Goal: Information Seeking & Learning: Compare options

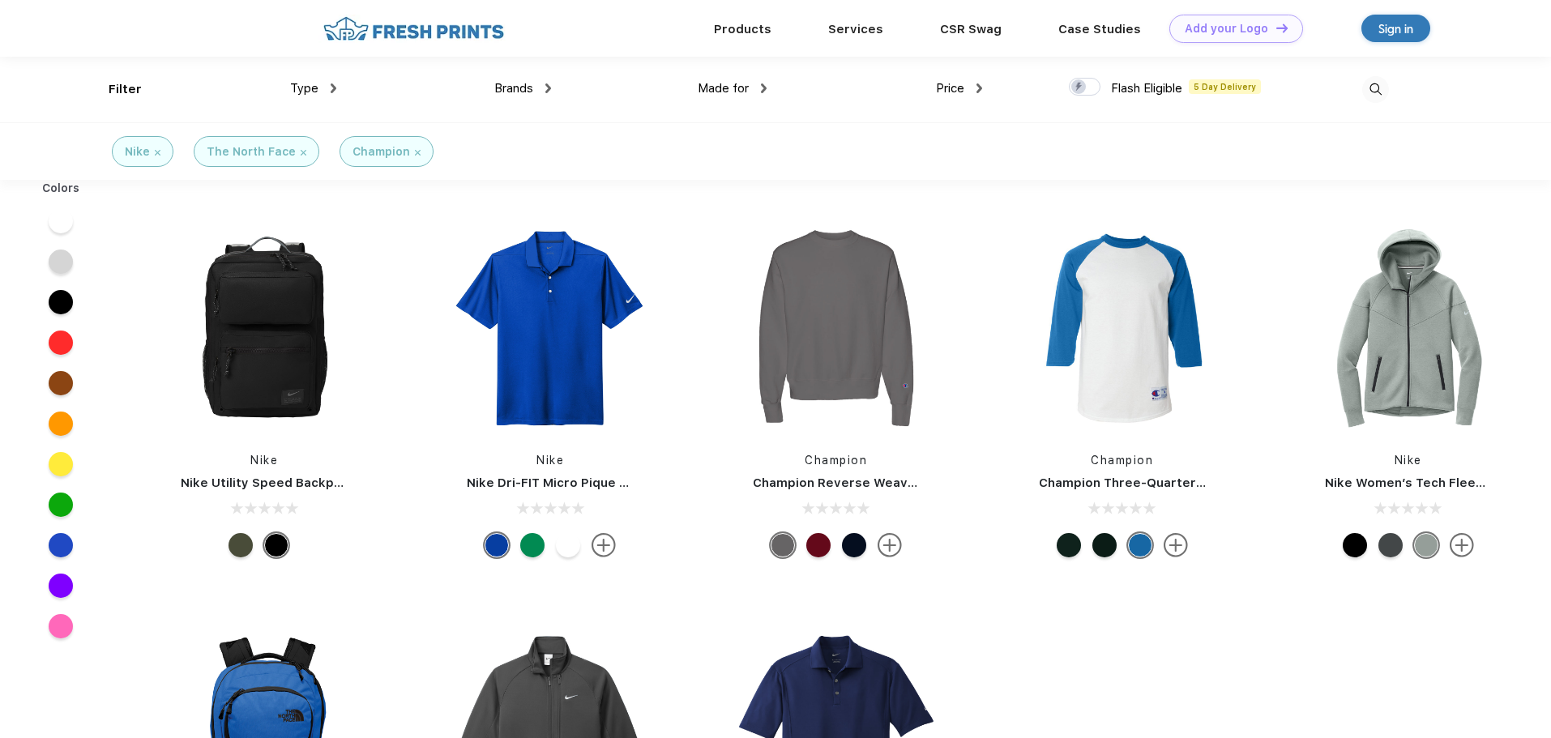
scroll to position [1, 0]
click at [322, 82] on div "Type" at bounding box center [313, 88] width 46 height 19
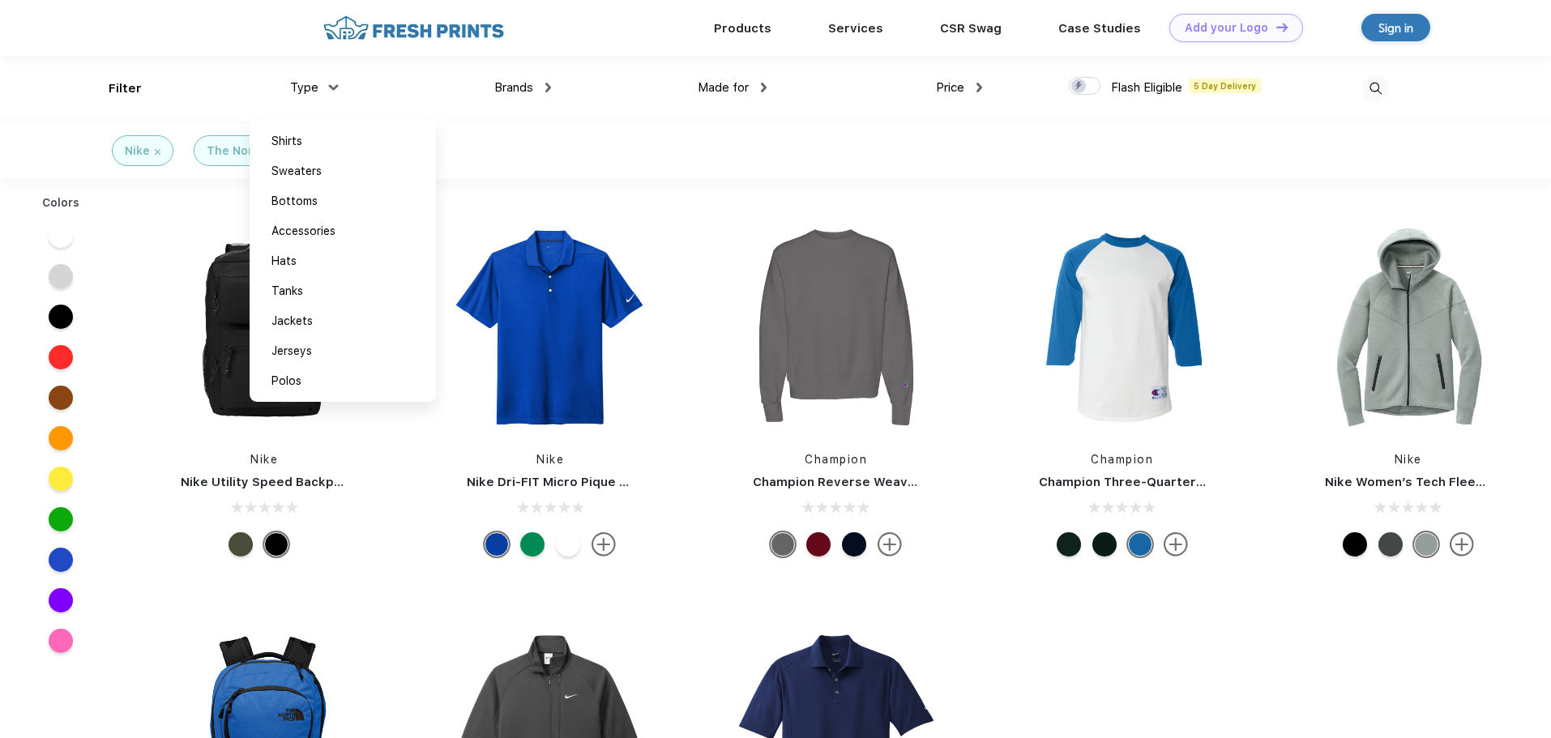
click at [152, 153] on div "Nike" at bounding box center [143, 151] width 36 height 17
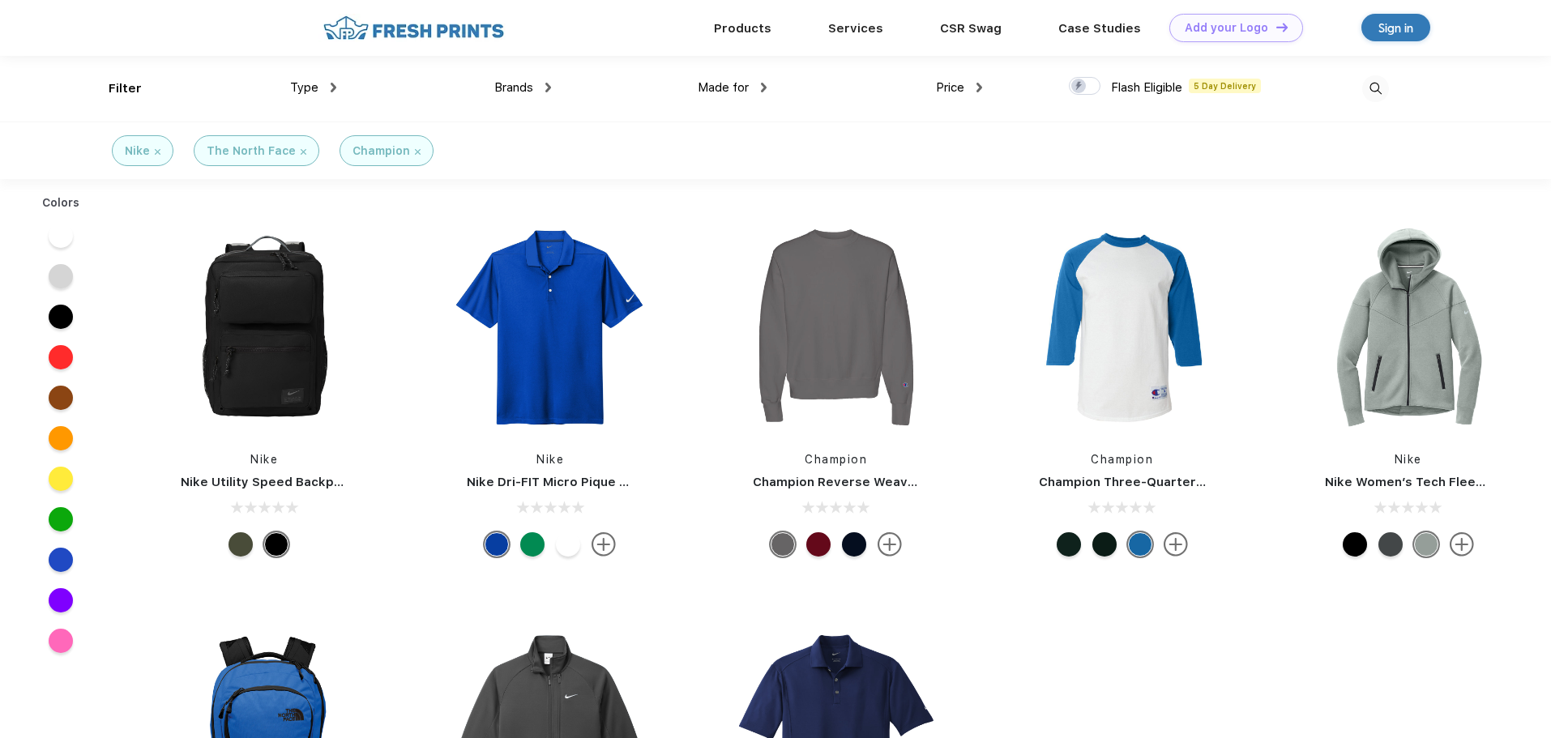
click at [159, 152] on img at bounding box center [158, 152] width 6 height 6
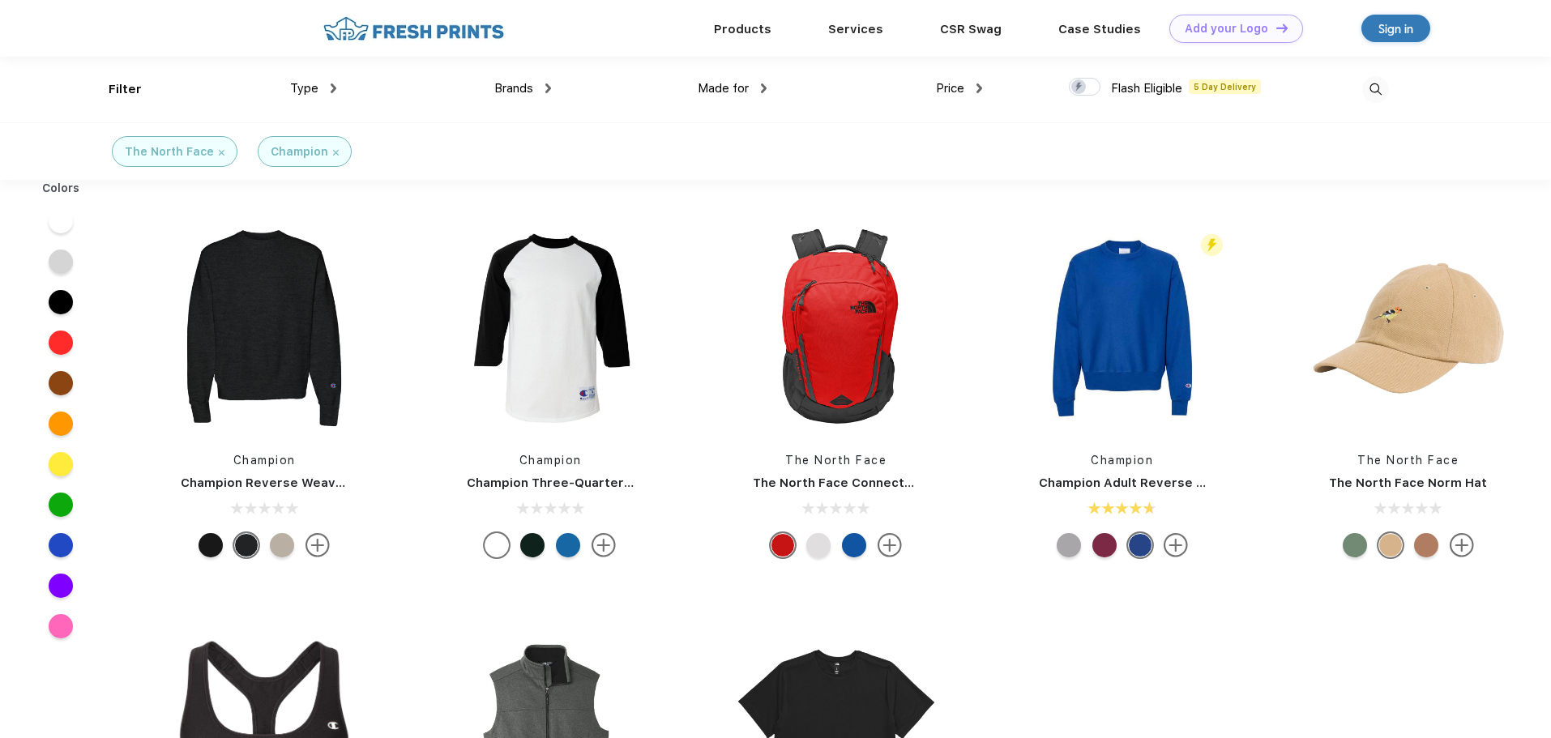
click at [219, 152] on img at bounding box center [222, 153] width 6 height 6
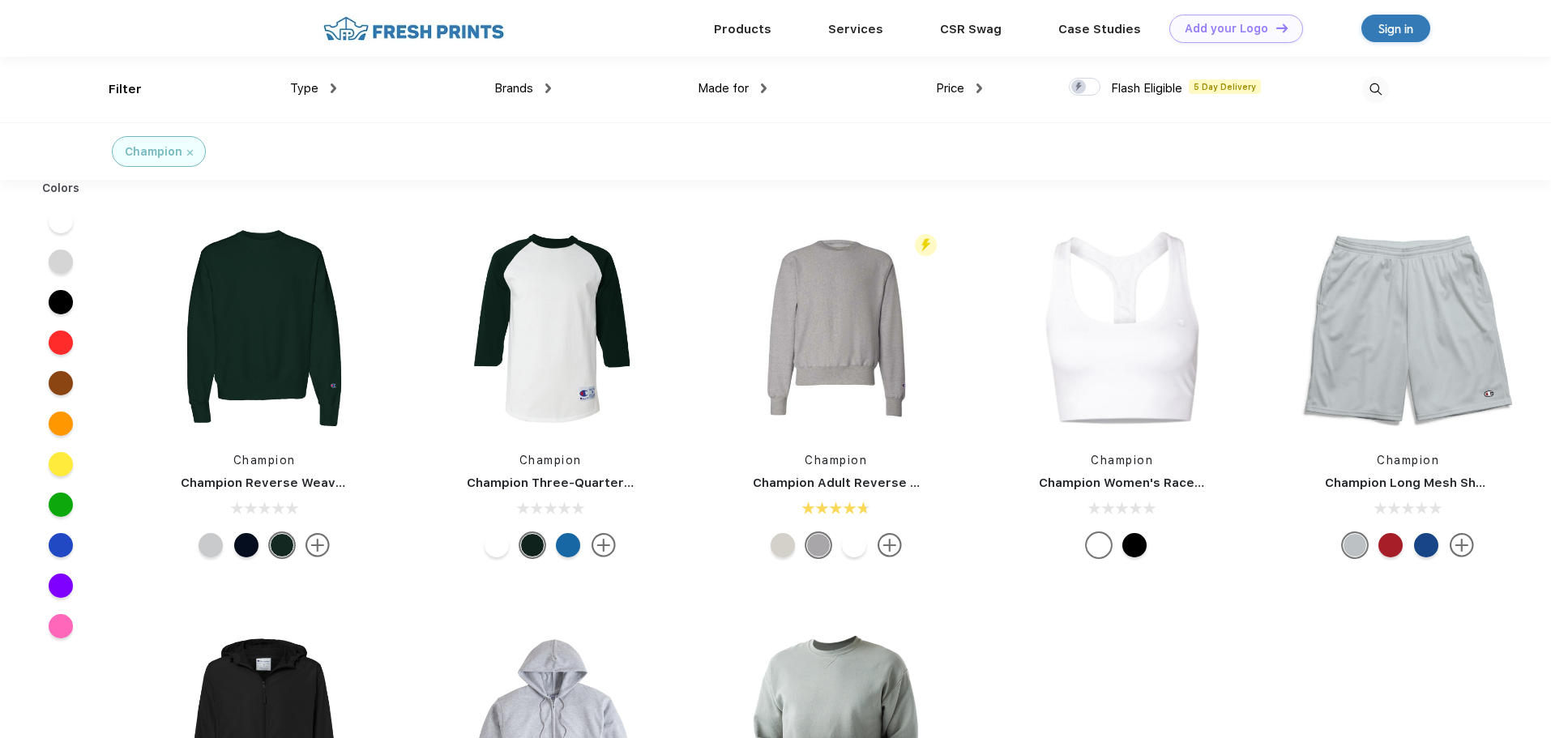
click at [186, 151] on div "Champion" at bounding box center [159, 151] width 68 height 17
click at [190, 152] on img at bounding box center [190, 153] width 6 height 6
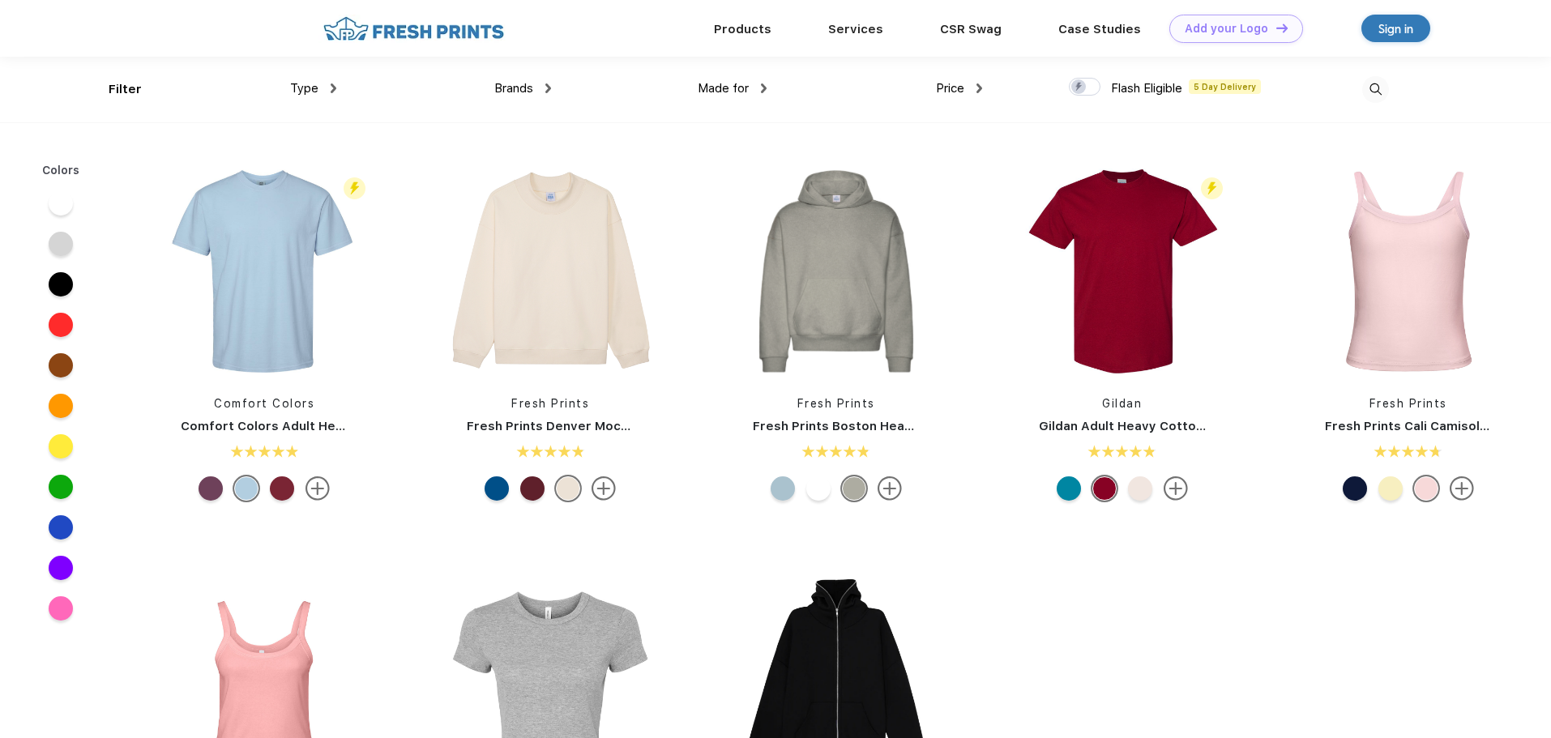
click at [322, 88] on div "Type" at bounding box center [313, 88] width 46 height 19
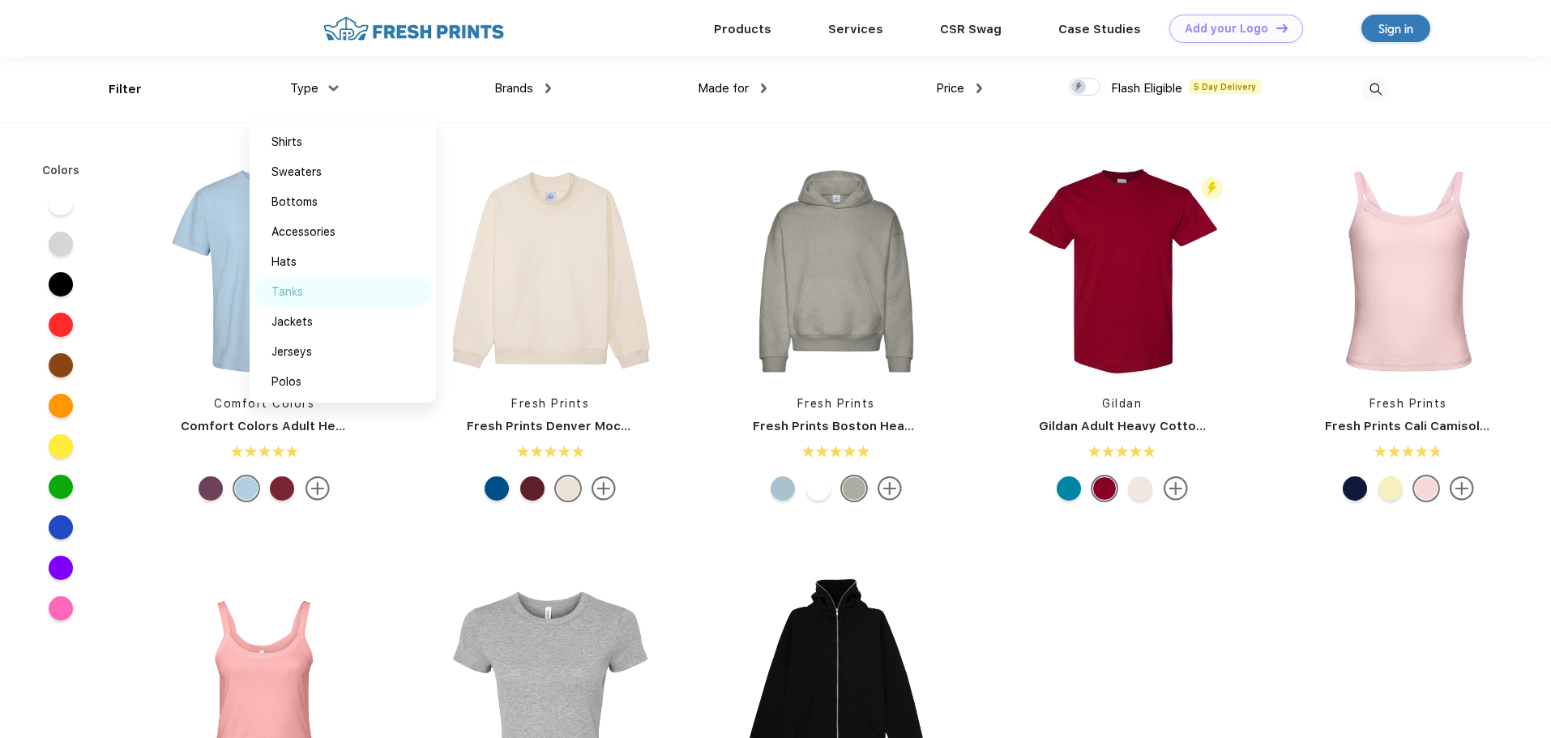
click at [304, 292] on div "Tanks" at bounding box center [343, 292] width 178 height 30
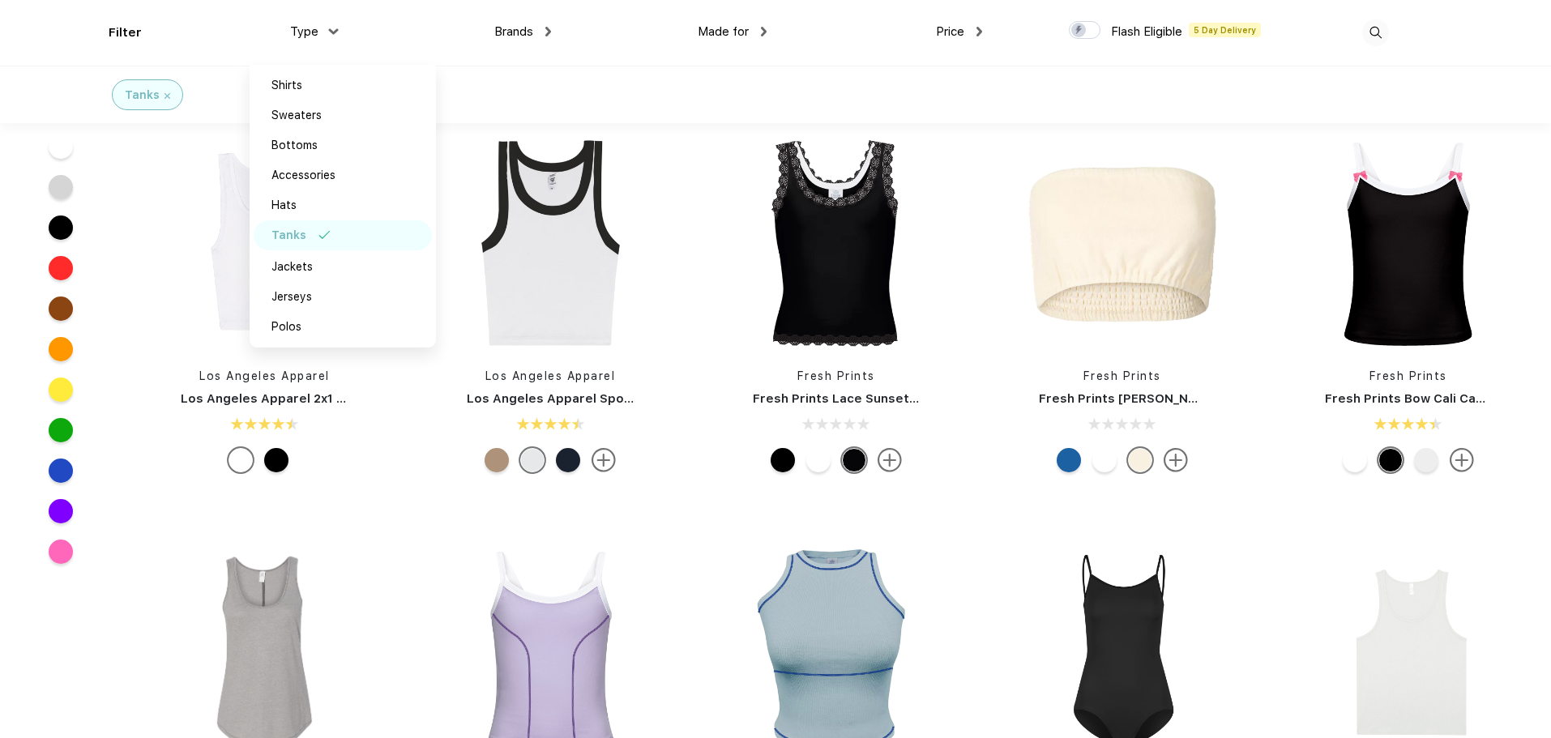
scroll to position [1216, 0]
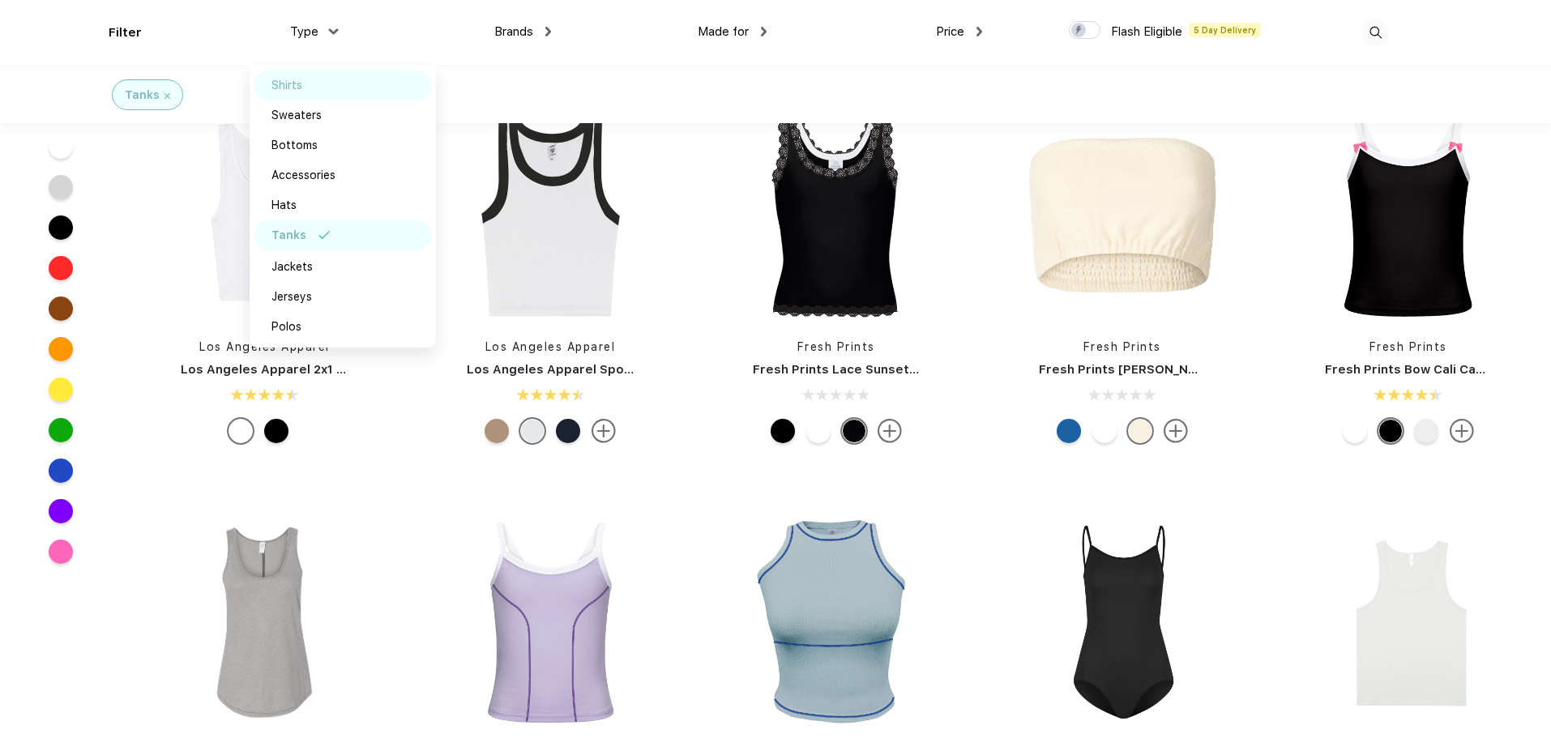
click at [316, 86] on img at bounding box center [321, 85] width 12 height 8
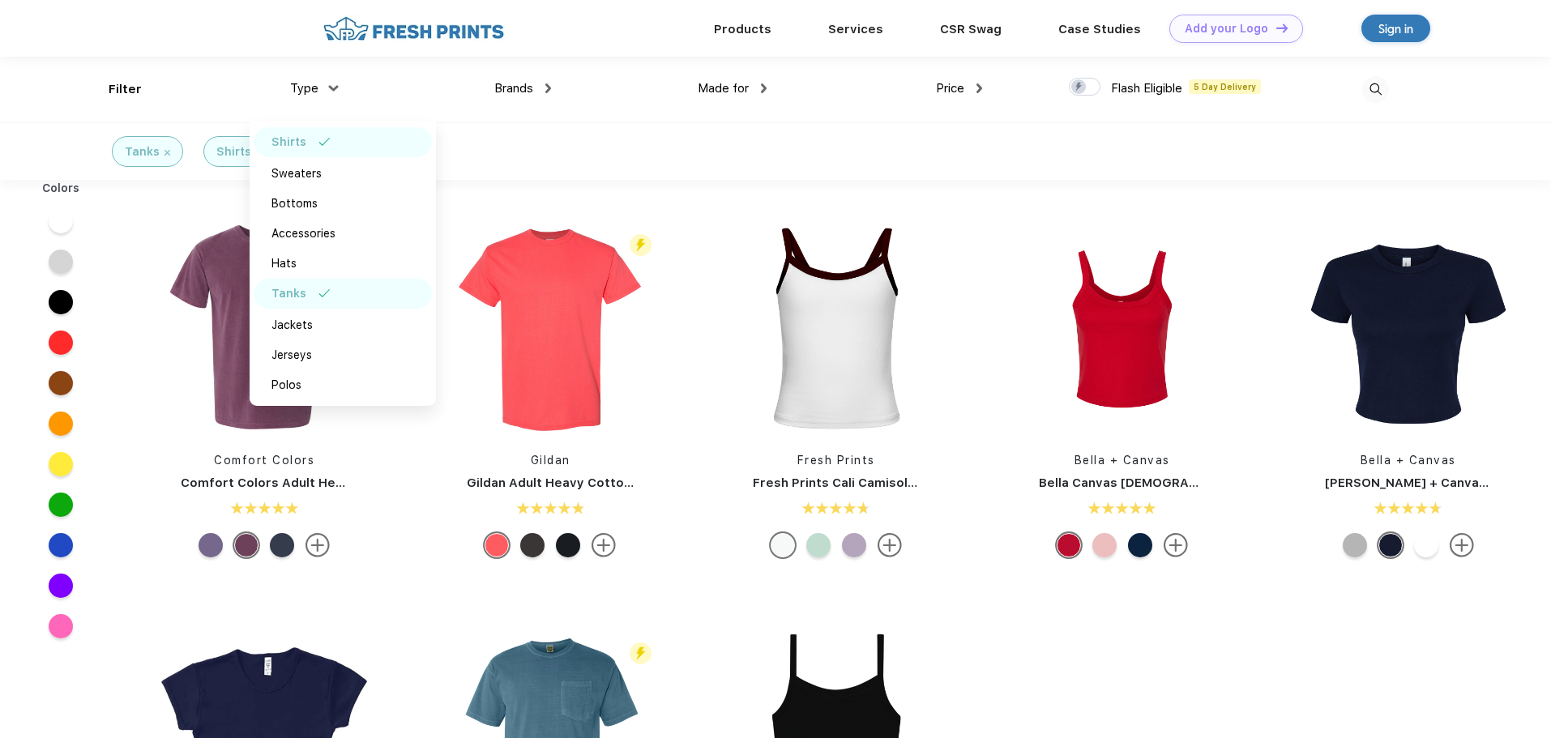
click at [328, 292] on img at bounding box center [325, 293] width 12 height 8
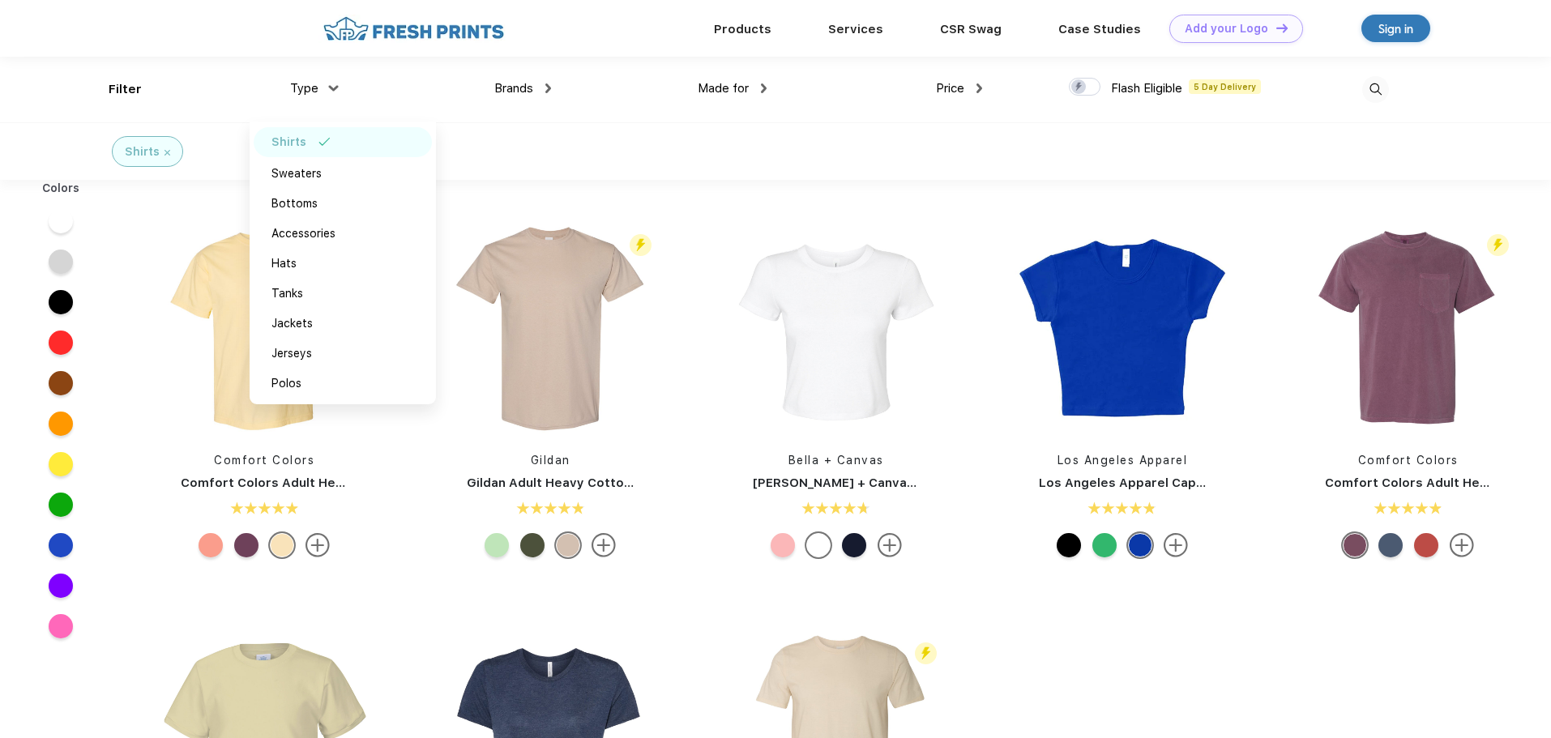
click at [753, 91] on div "Made for" at bounding box center [732, 88] width 69 height 19
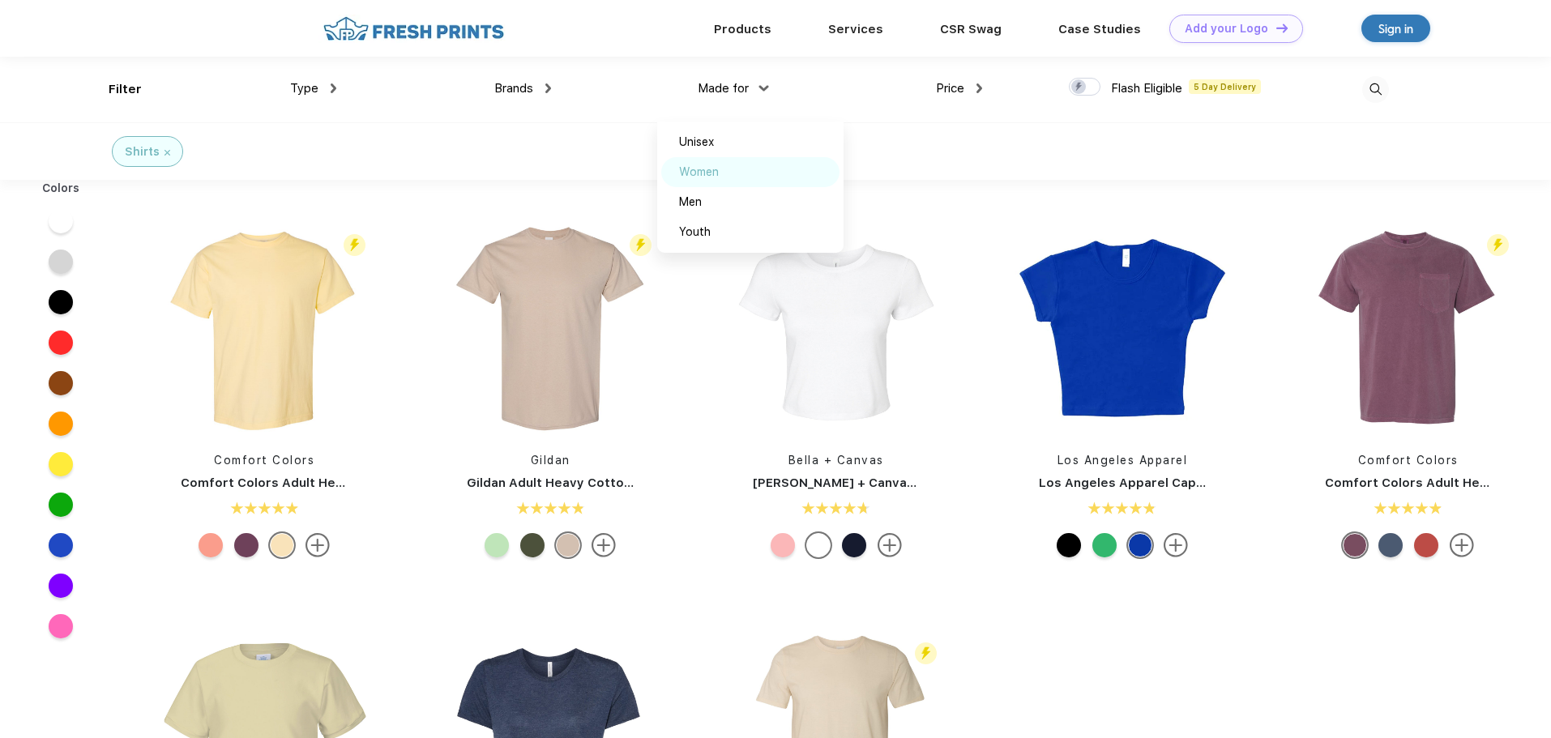
click at [717, 173] on div "Women" at bounding box center [699, 172] width 40 height 17
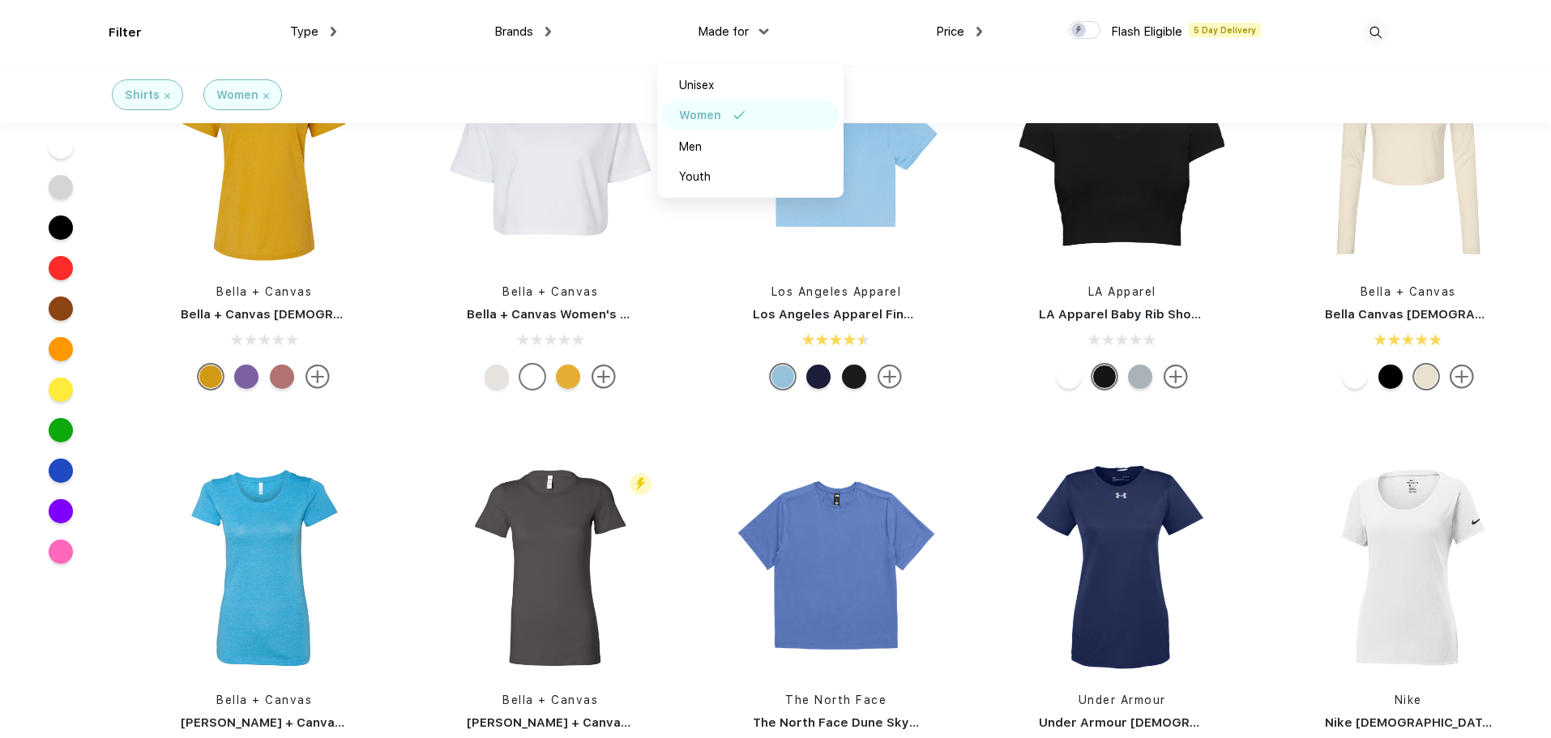
scroll to position [892, 0]
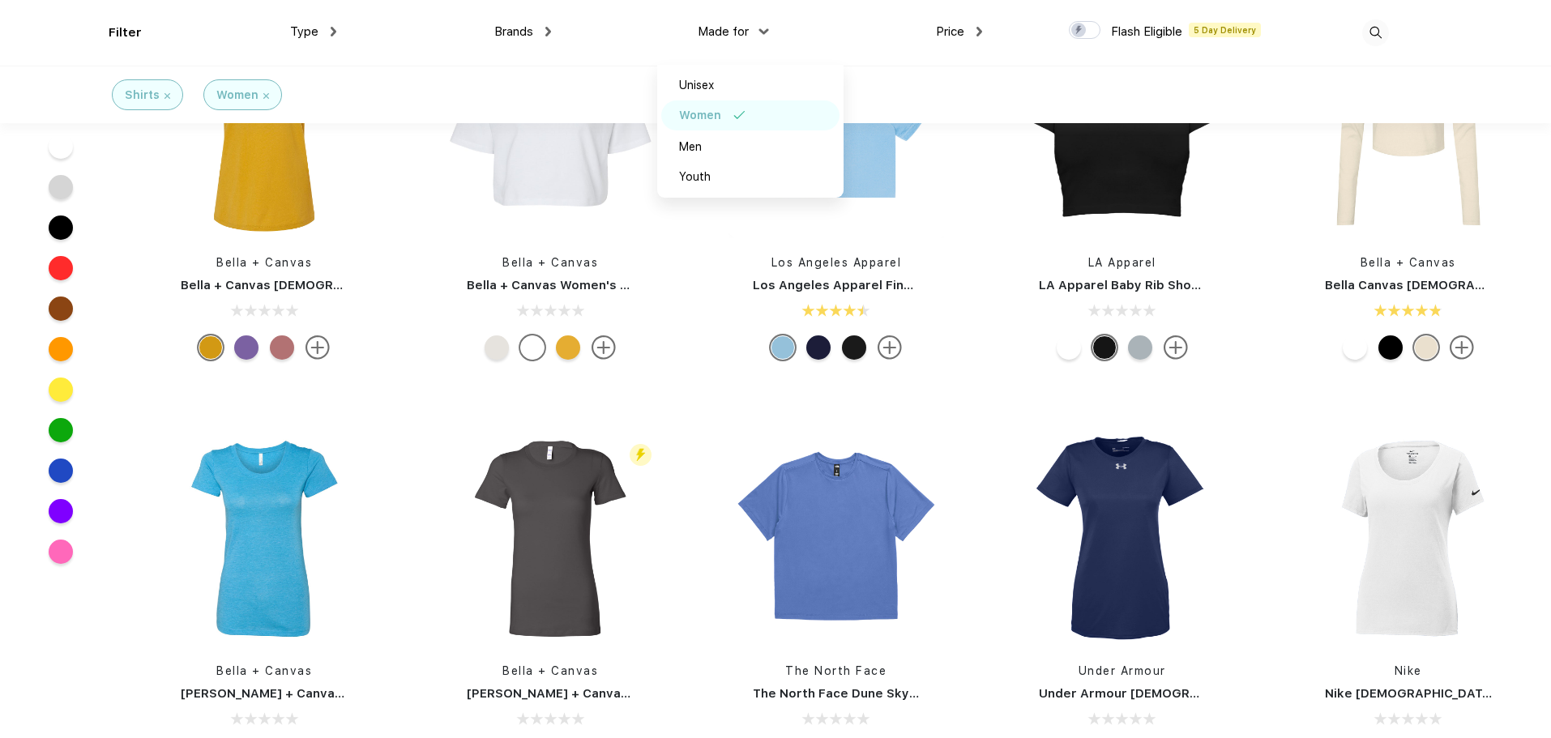
click at [524, 36] on span "Brands" at bounding box center [513, 31] width 39 height 15
click at [523, 36] on span "Brands" at bounding box center [513, 31] width 39 height 15
click at [533, 29] on span "Brands" at bounding box center [513, 31] width 39 height 15
click at [553, 28] on div "Made for Unisex Women Men Youth" at bounding box center [659, 33] width 216 height 66
click at [541, 28] on div "Brands" at bounding box center [522, 32] width 57 height 19
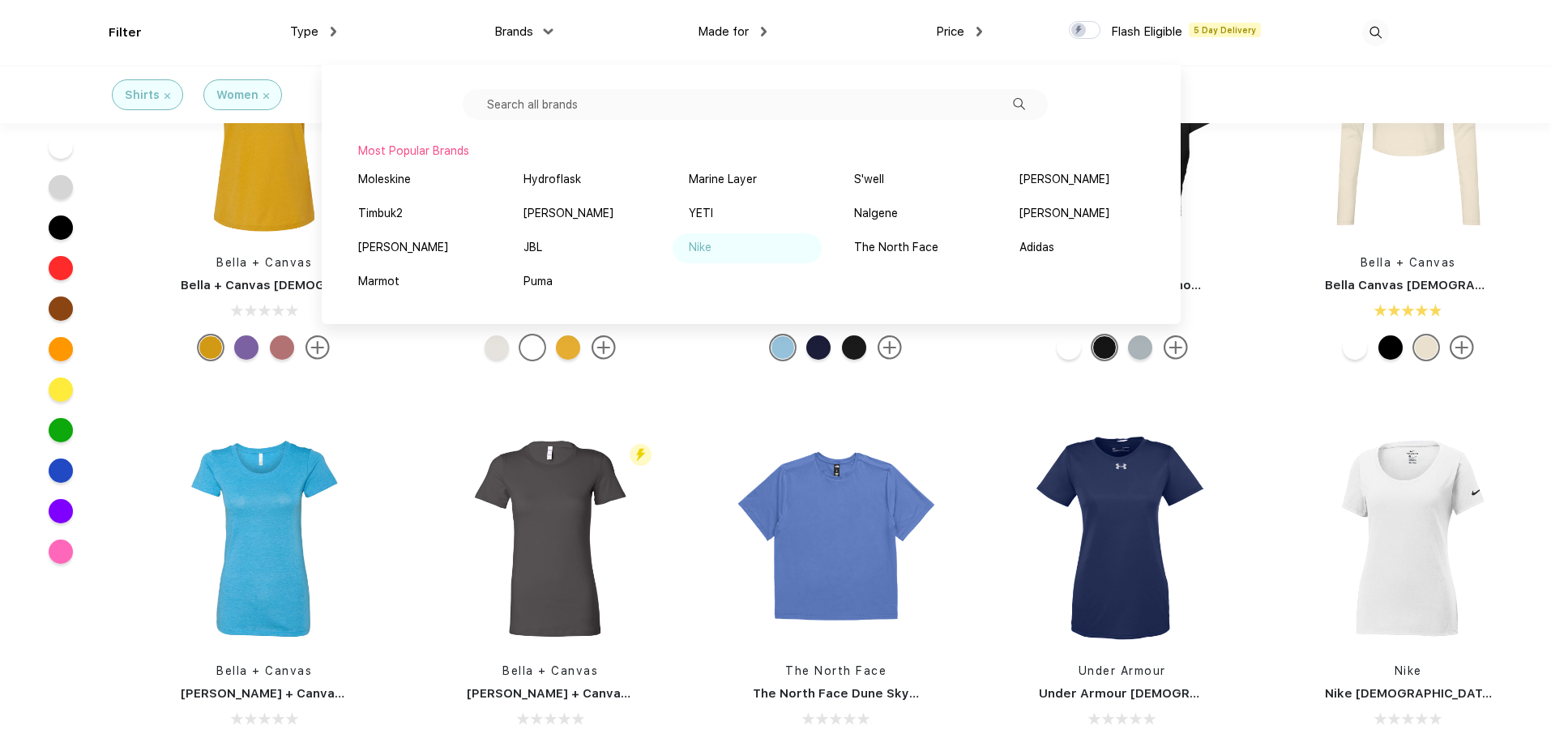
click at [684, 255] on div "Nike" at bounding box center [747, 248] width 149 height 30
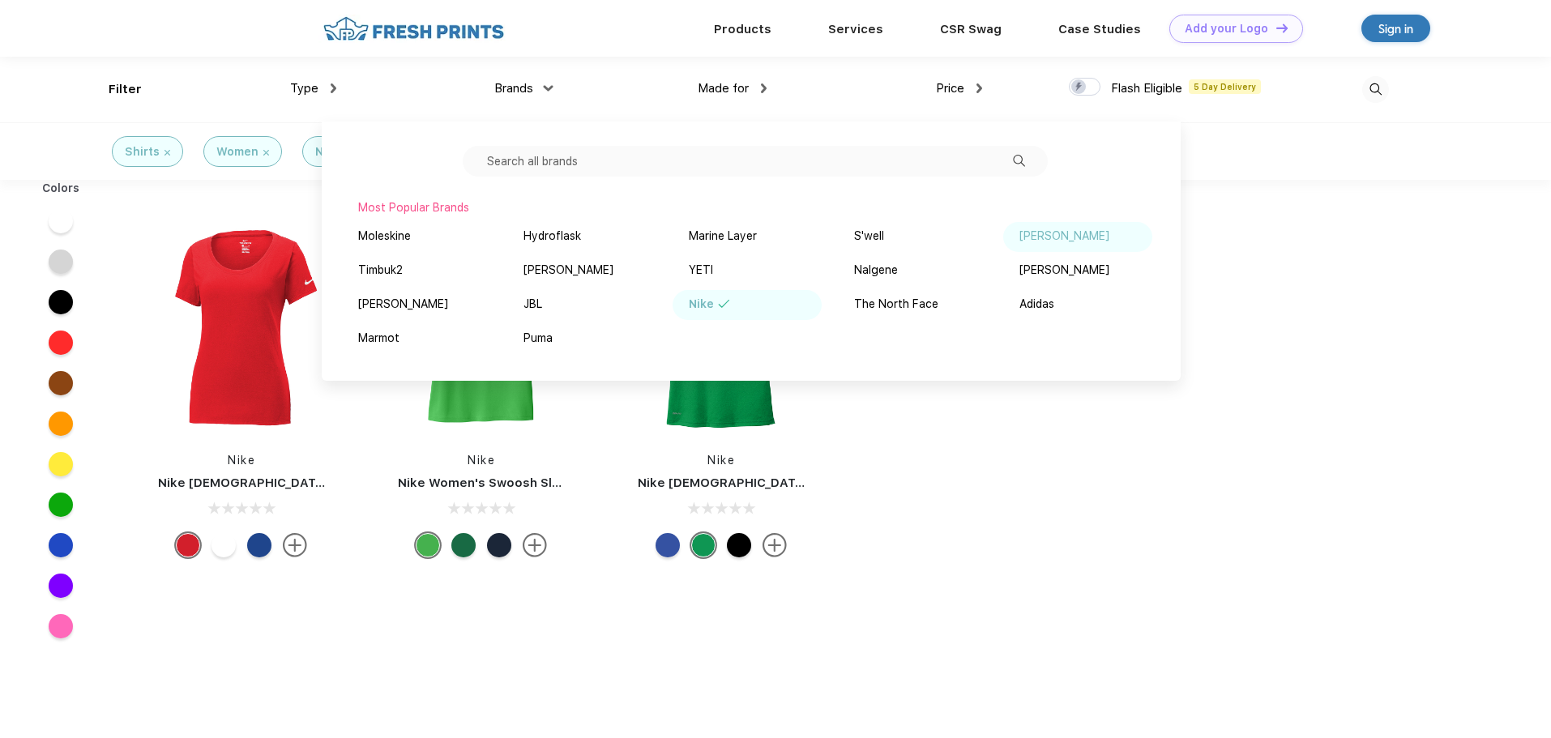
click at [1071, 230] on div "[PERSON_NAME]" at bounding box center [1065, 236] width 90 height 17
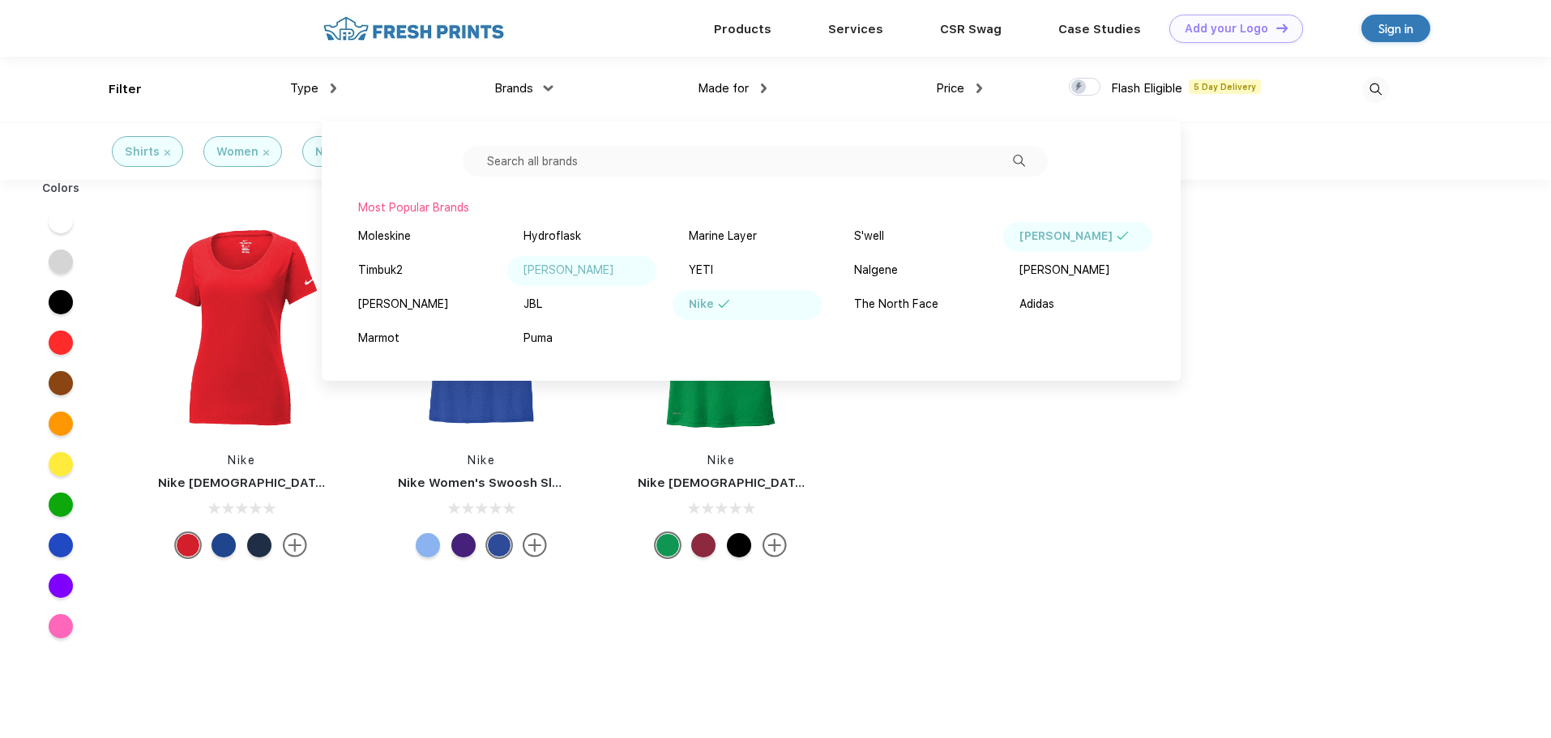
click at [606, 270] on div "[PERSON_NAME]" at bounding box center [581, 271] width 149 height 30
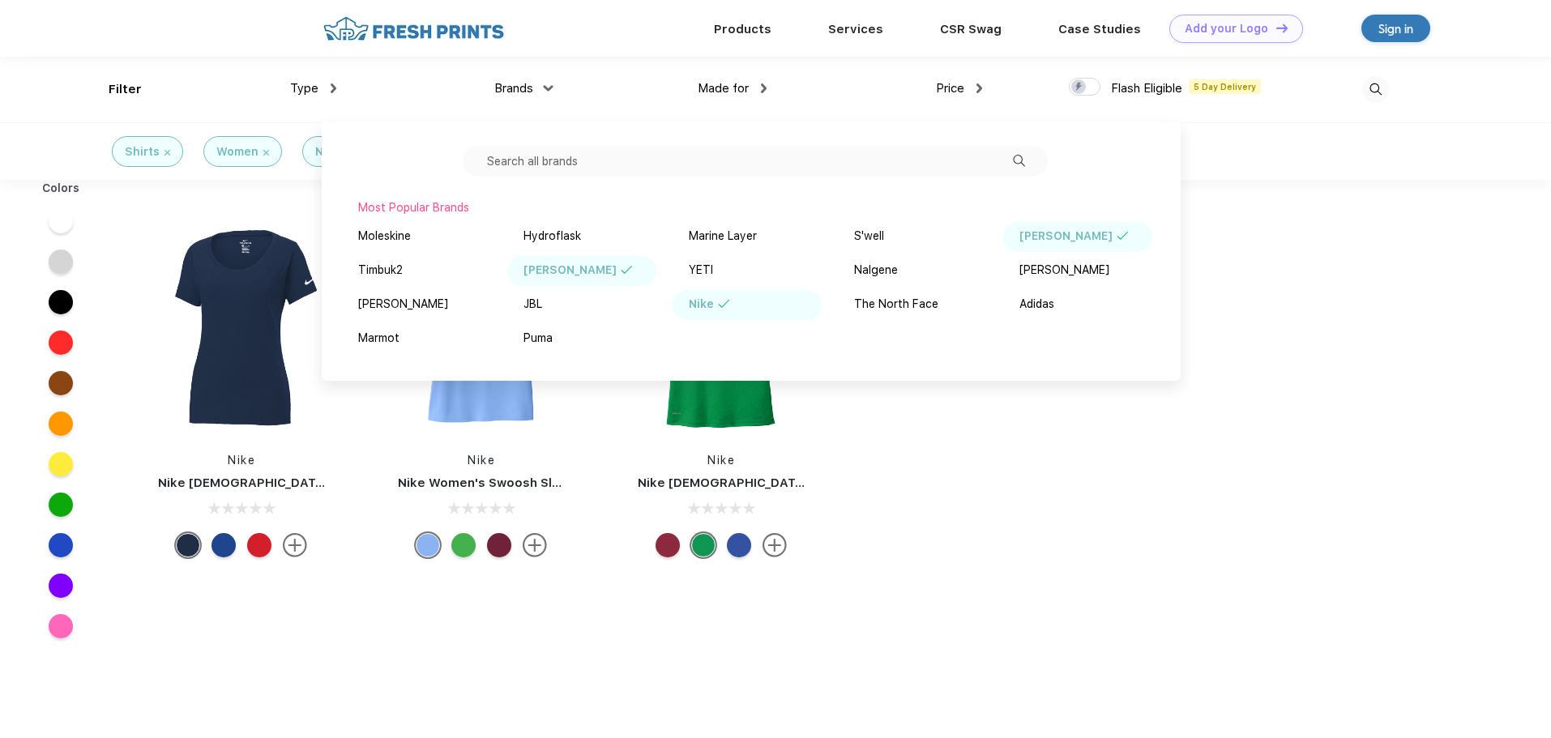
click at [606, 649] on div "Nike Nike [DEMOGRAPHIC_DATA] Dri-Fit Cotton/Poly Scoop Neck Tee Nike Nike Women…" at bounding box center [518, 557] width 793 height 738
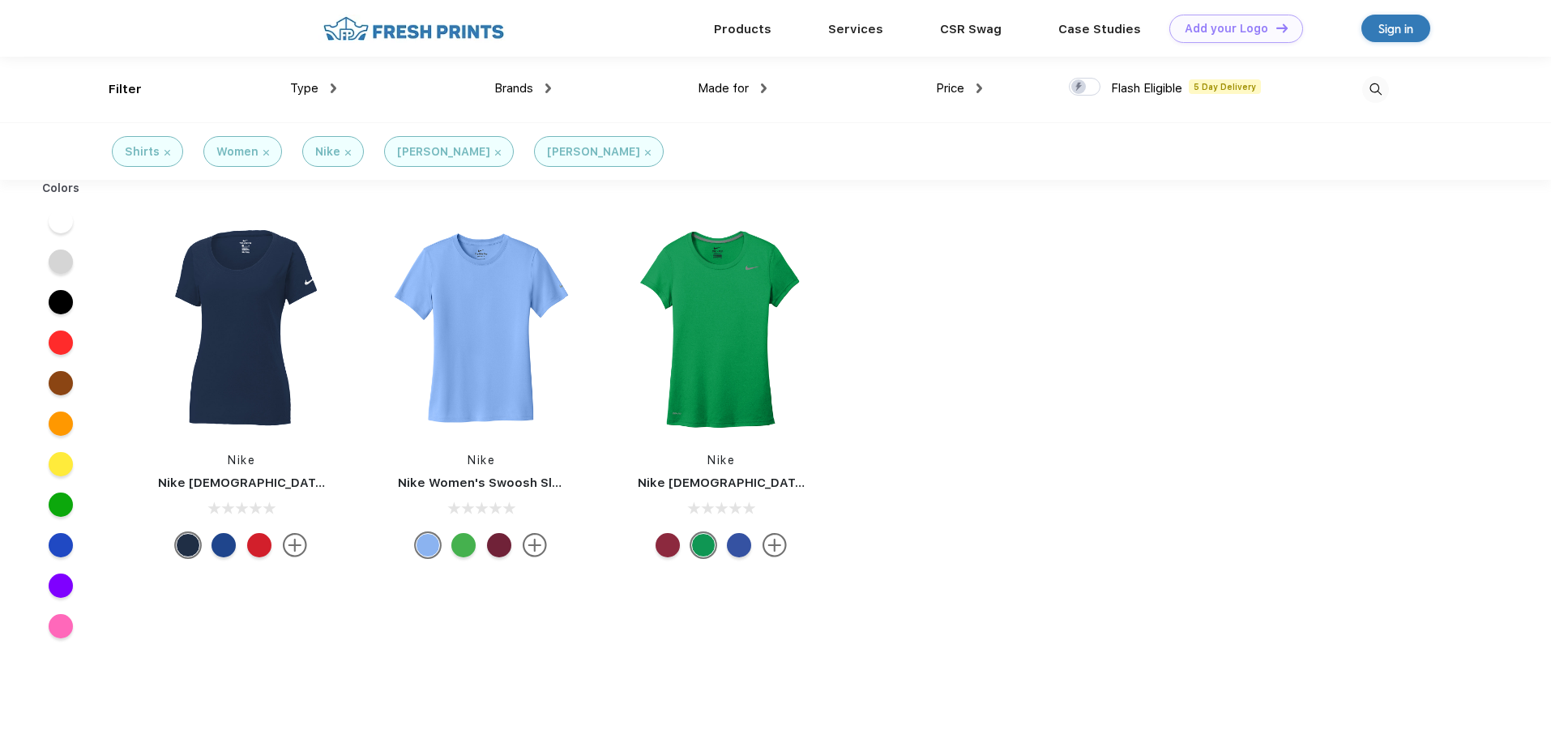
click at [165, 151] on img at bounding box center [168, 153] width 6 height 6
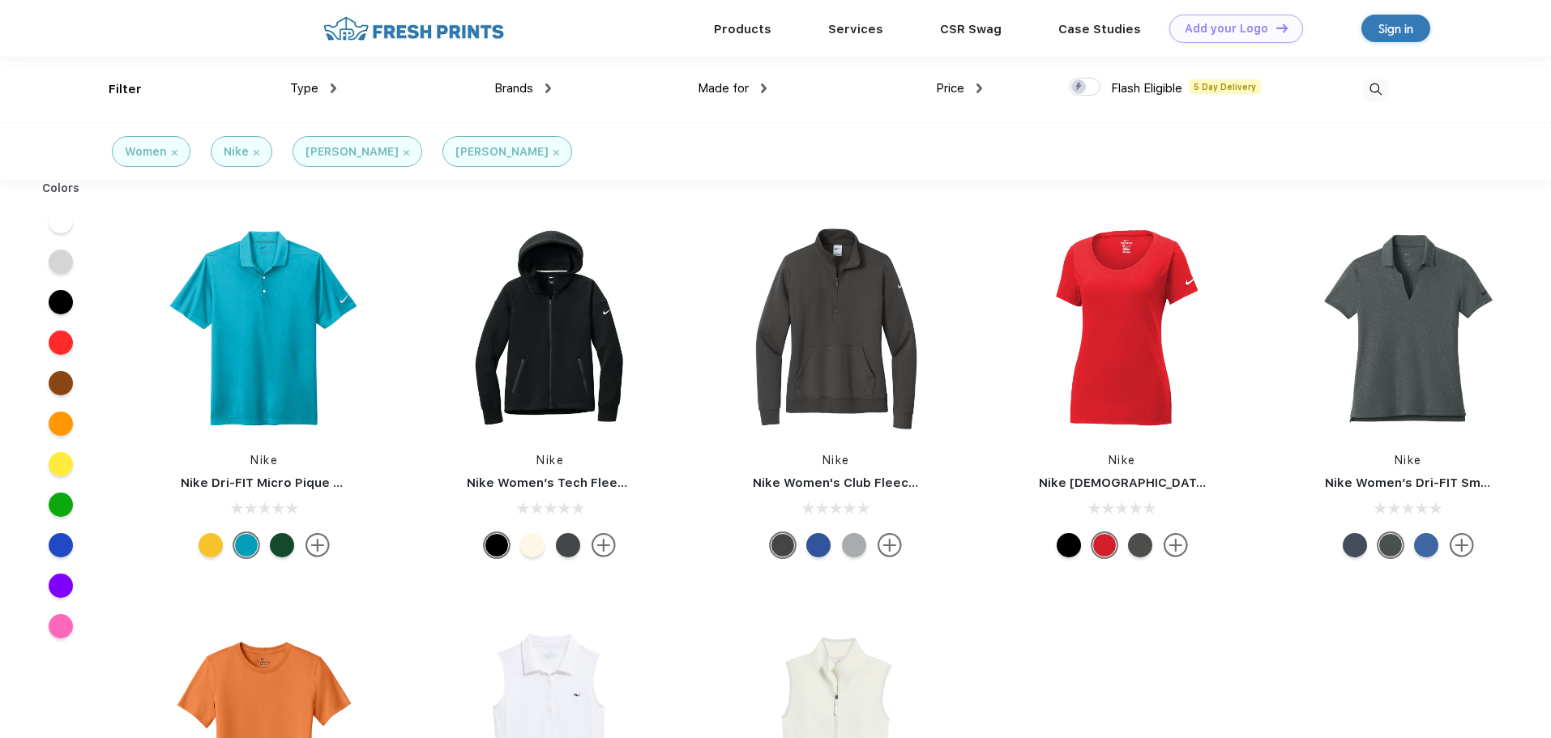
click at [404, 151] on img at bounding box center [407, 153] width 6 height 6
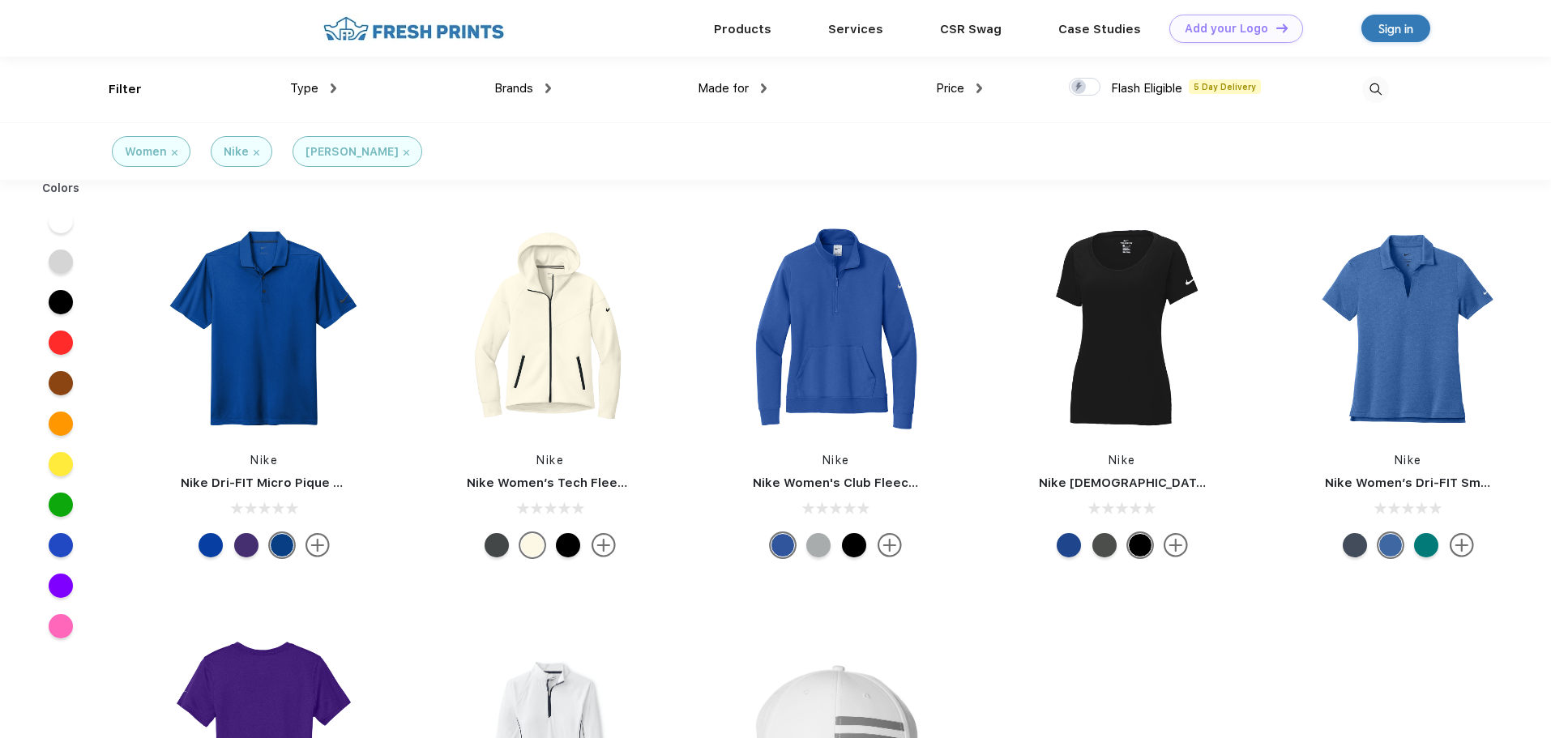
click at [254, 152] on img at bounding box center [257, 153] width 6 height 6
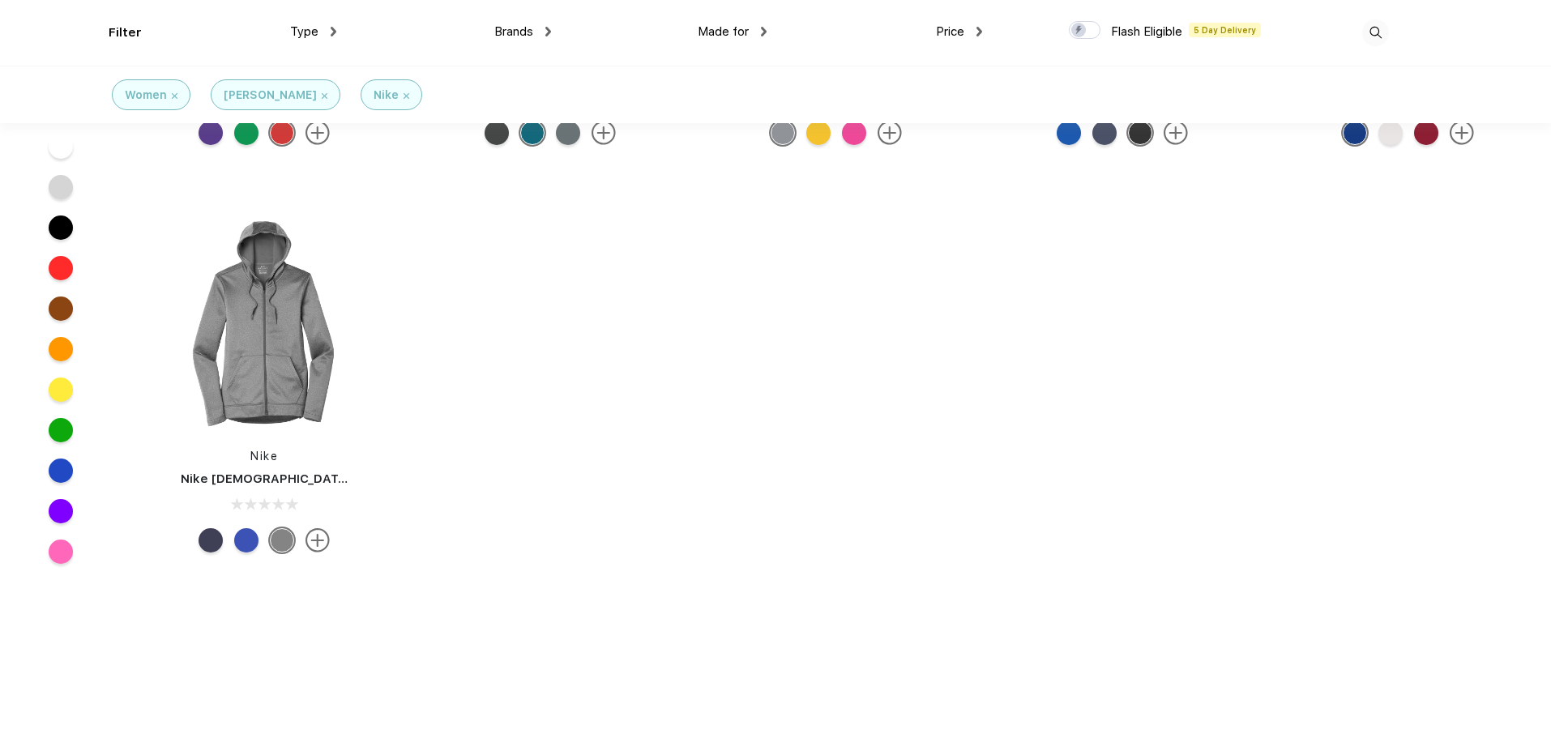
scroll to position [1135, 0]
